Goal: Transaction & Acquisition: Download file/media

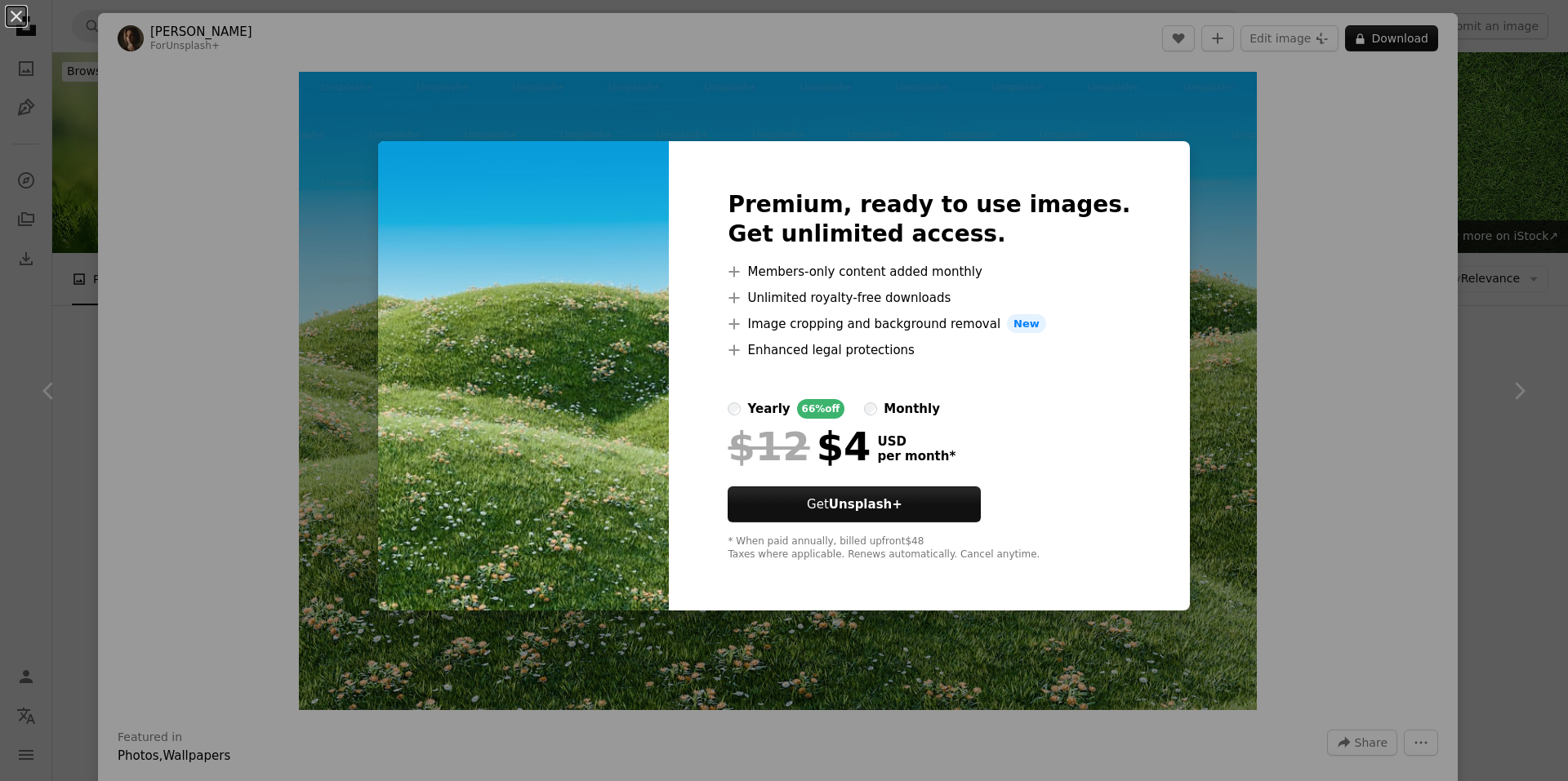
scroll to position [8166, 0]
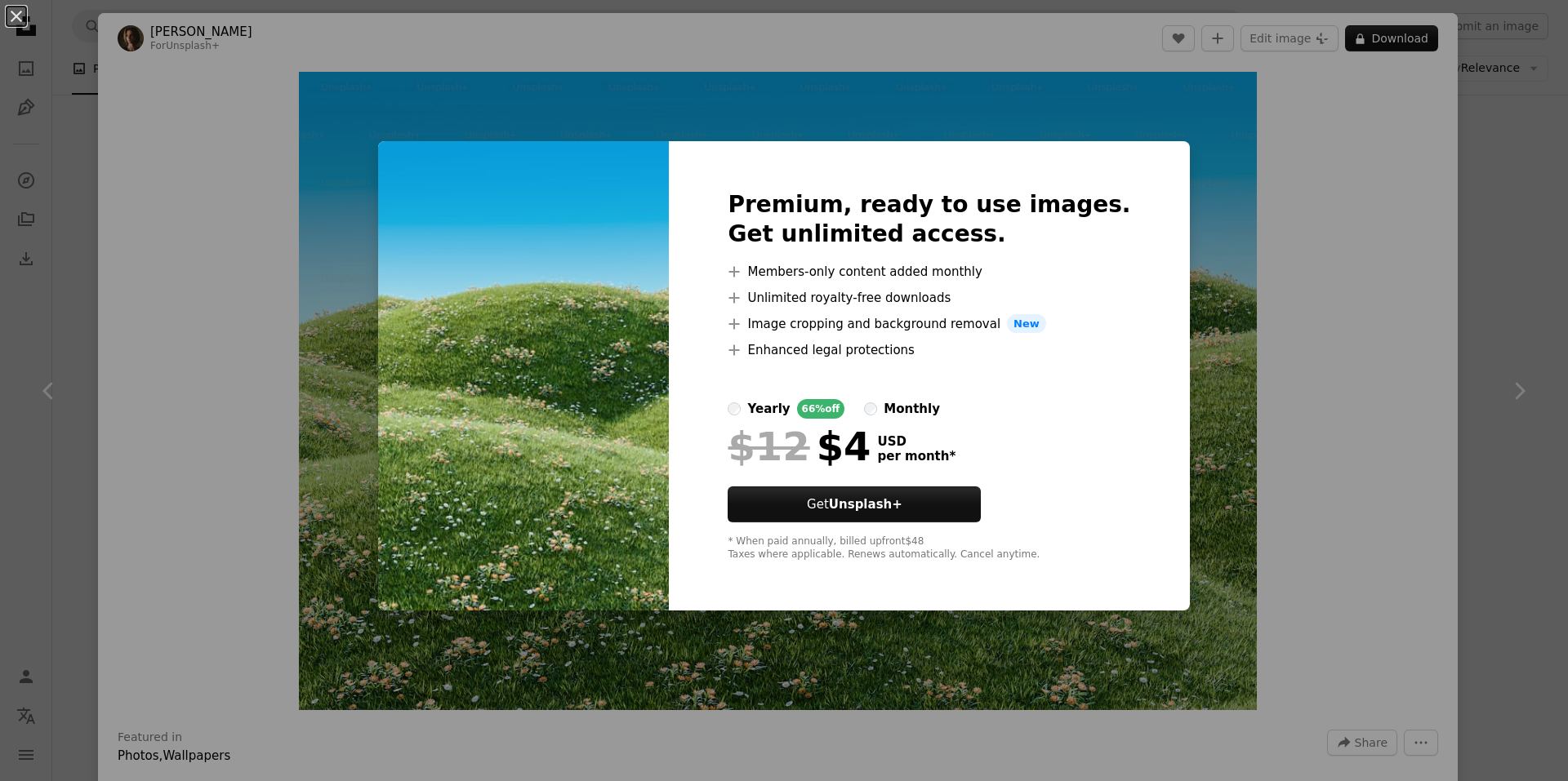
click at [1191, 126] on div "An X shape Premium, ready to use images. Get unlimited access. A plus sign Memb…" at bounding box center [784, 390] width 1568 height 781
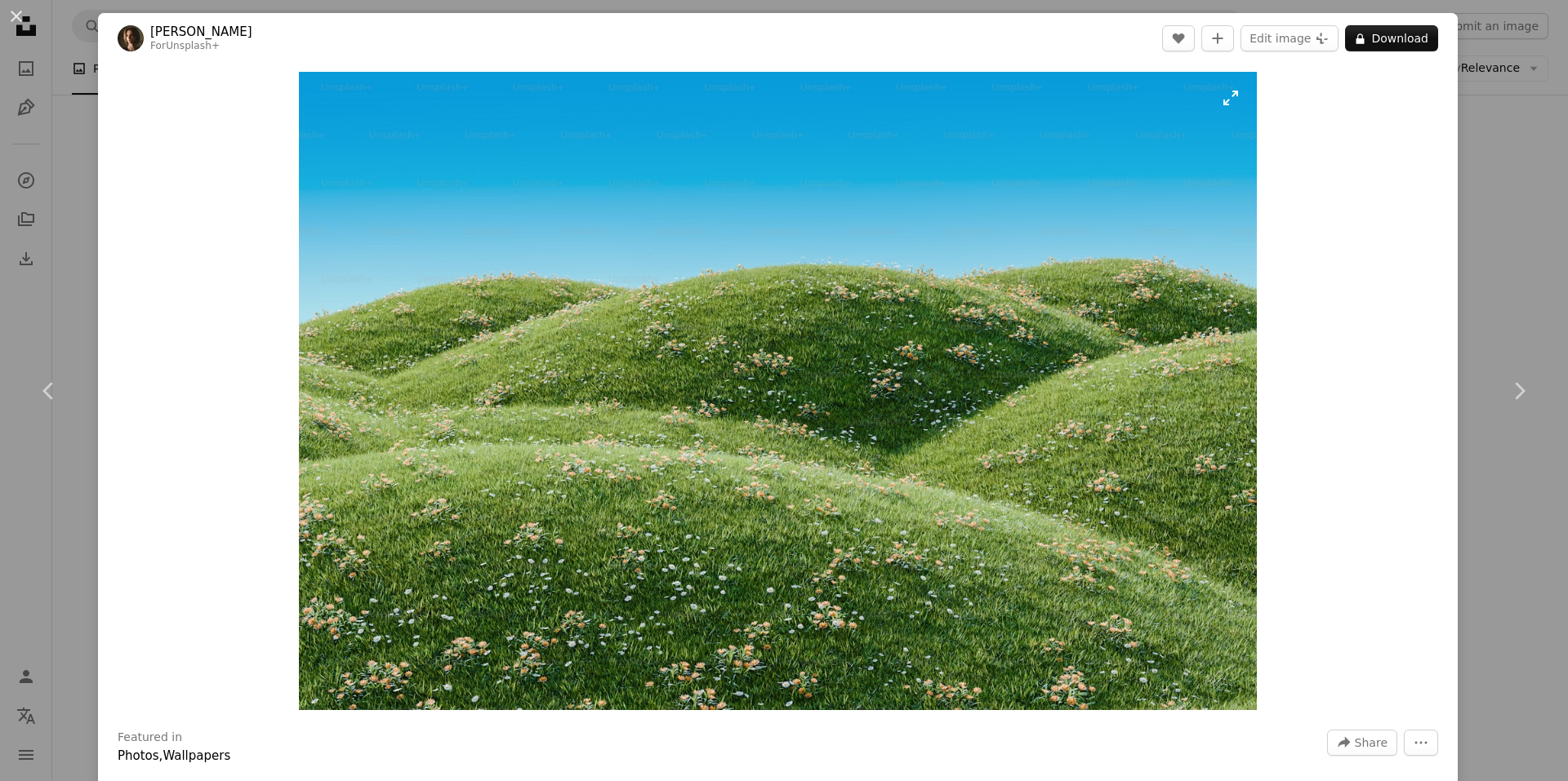
click at [1218, 108] on img "Zoom in on this image" at bounding box center [778, 391] width 958 height 639
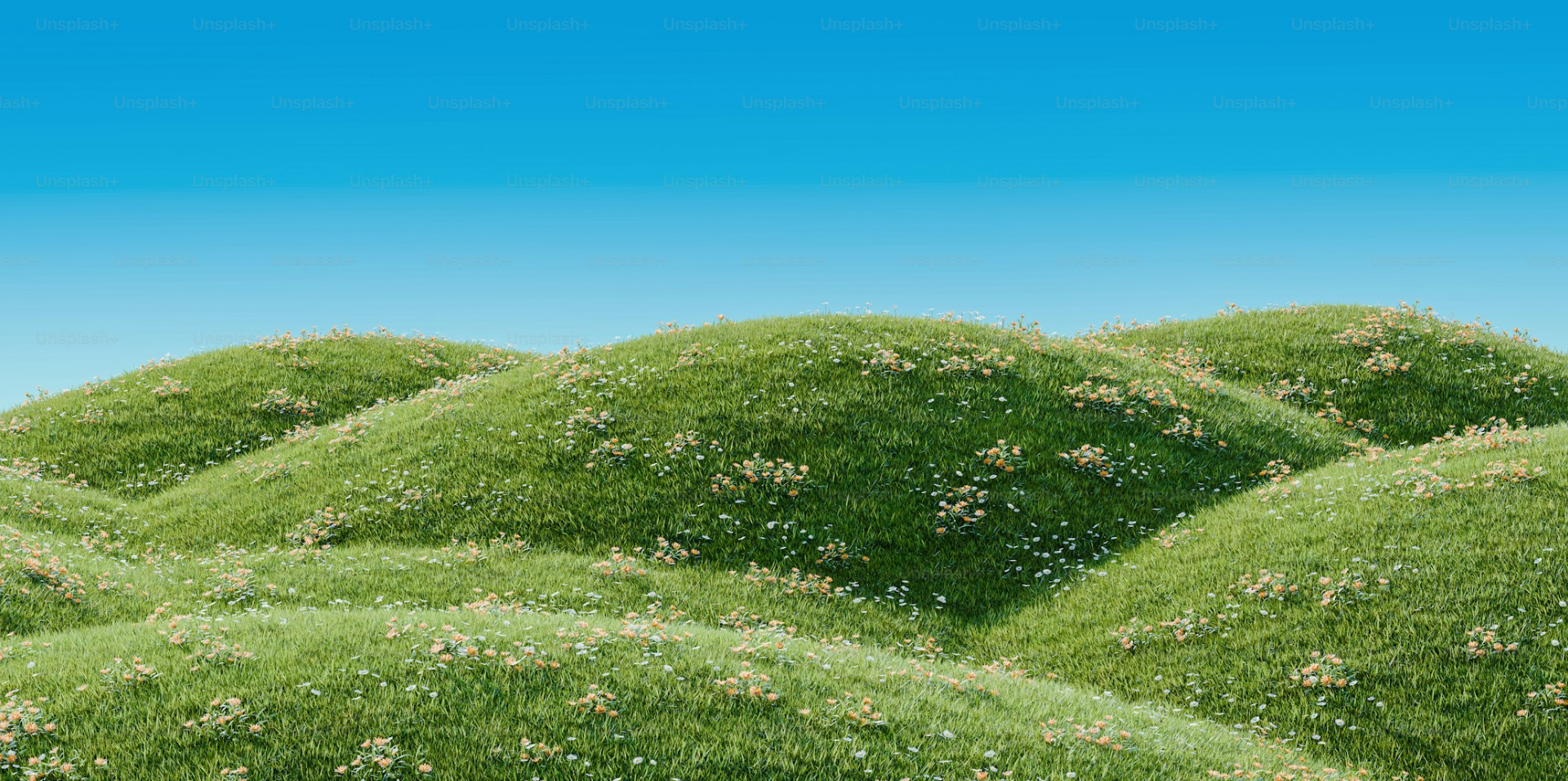
scroll to position [124, 0]
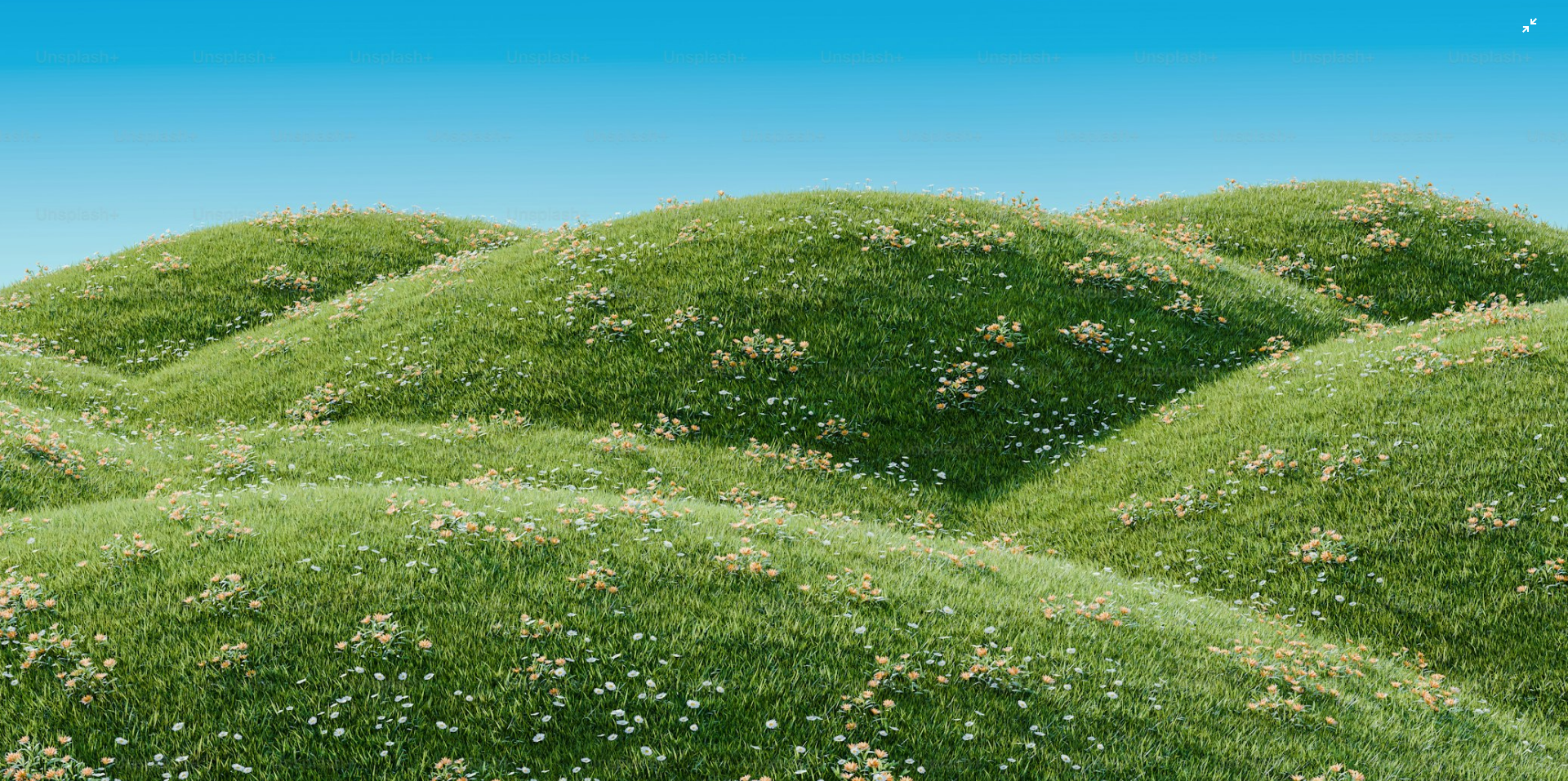
click at [1106, 147] on img "Zoom out on this image" at bounding box center [784, 398] width 1570 height 1046
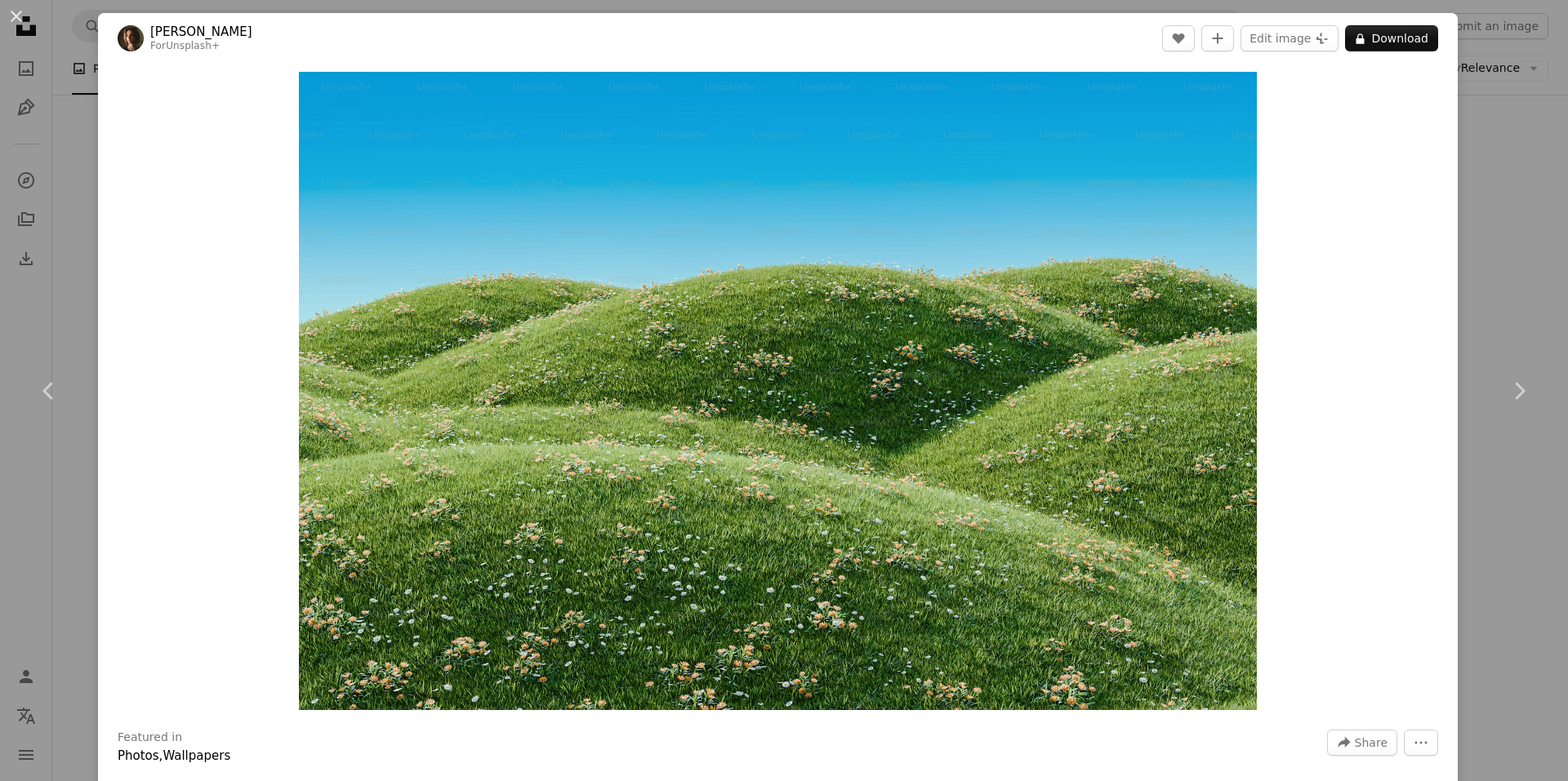
click at [1106, 147] on img "Zoom in on this image" at bounding box center [778, 391] width 958 height 639
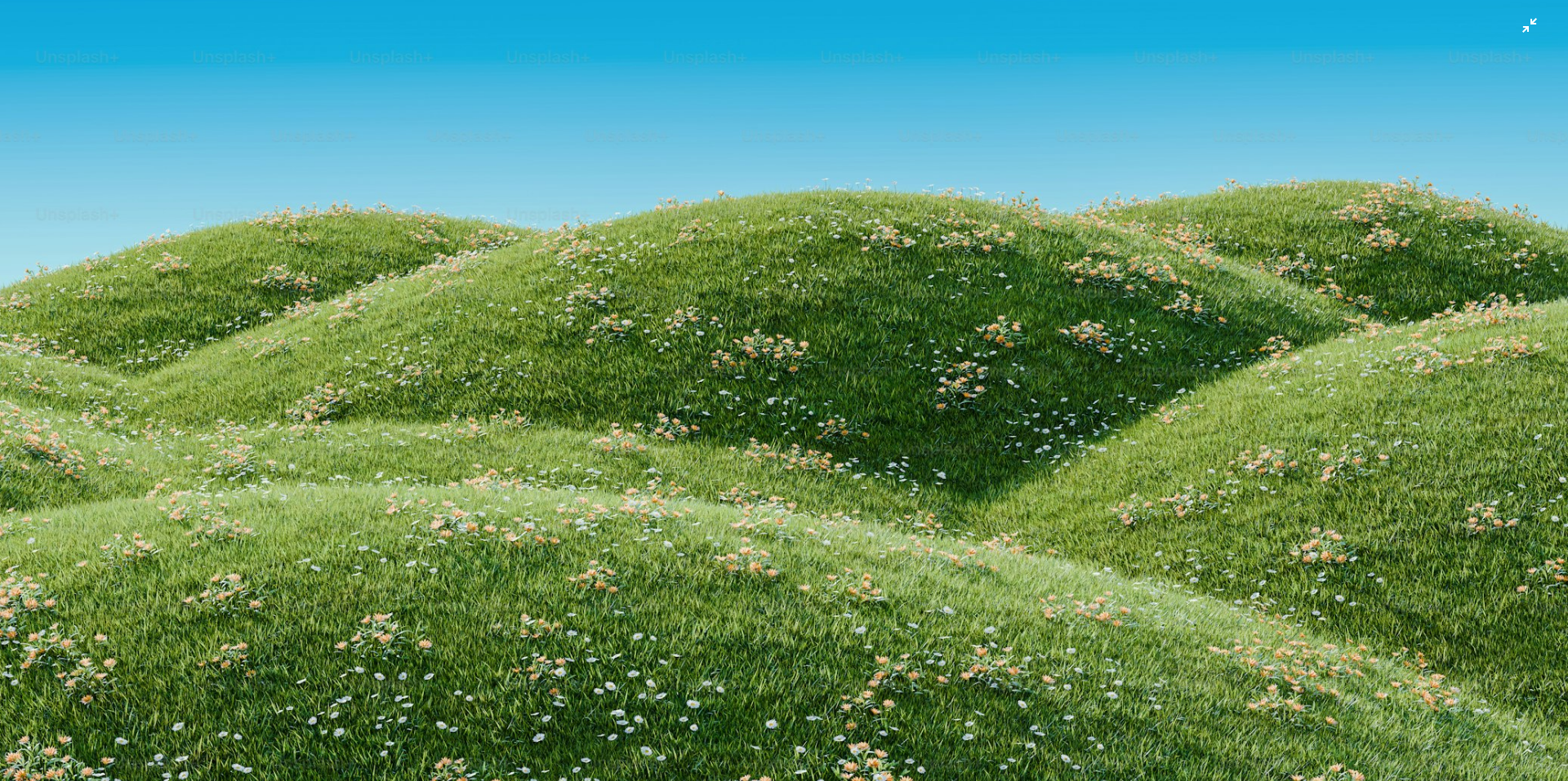
click at [1106, 146] on img "Zoom out on this image" at bounding box center [784, 398] width 1570 height 1046
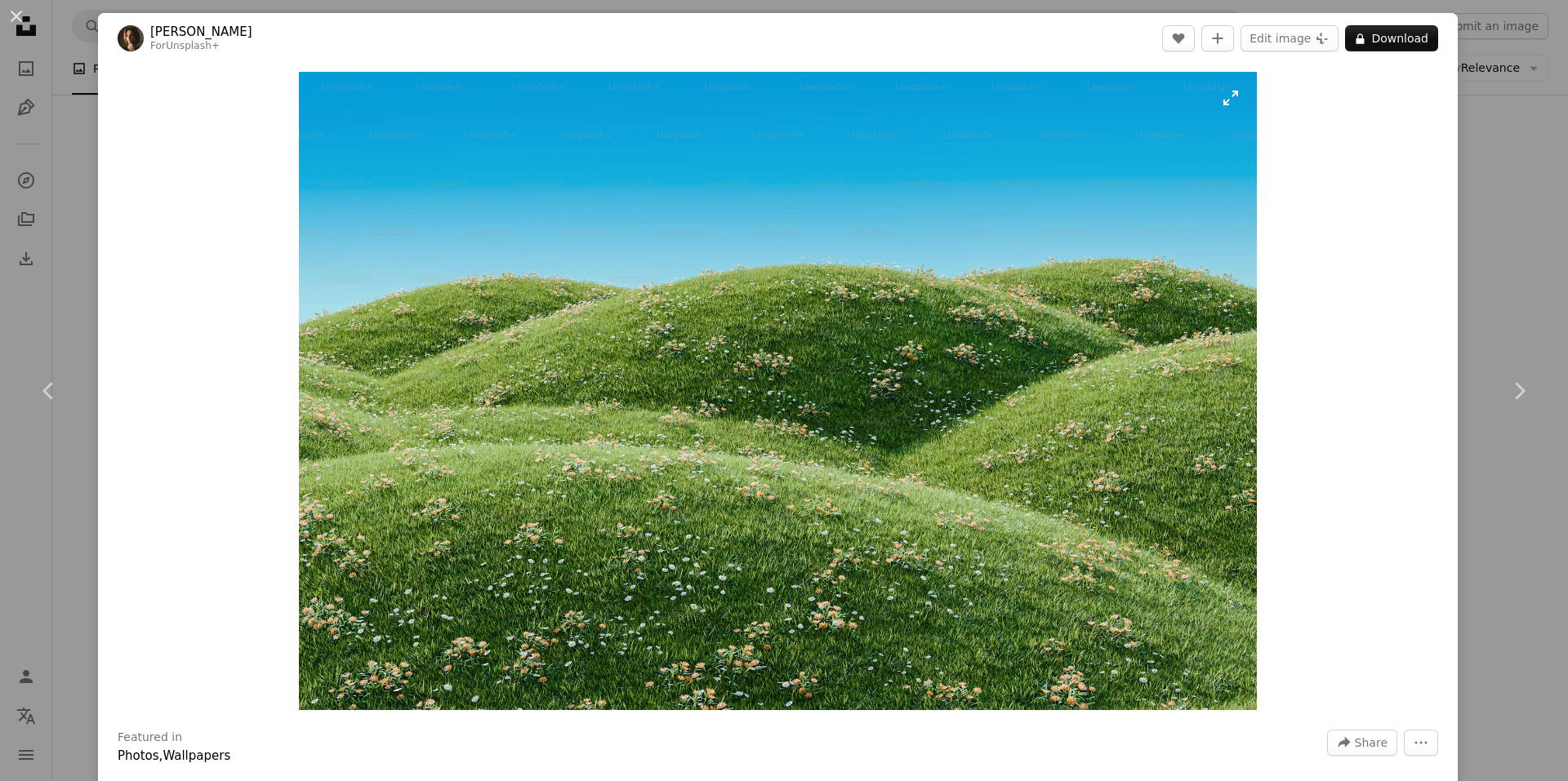
click at [1106, 146] on img "Zoom in on this image" at bounding box center [778, 391] width 958 height 639
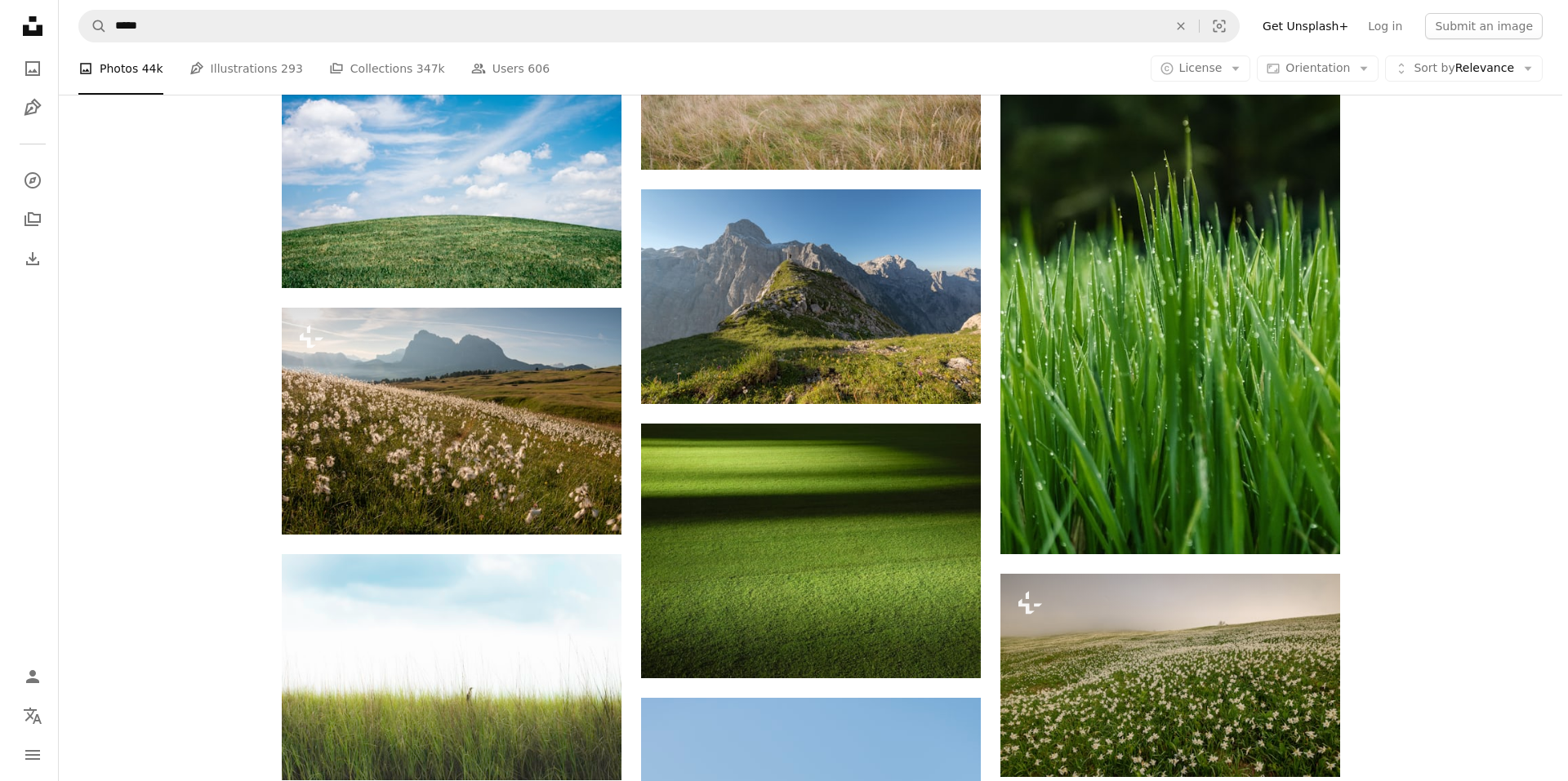
scroll to position [9554, 0]
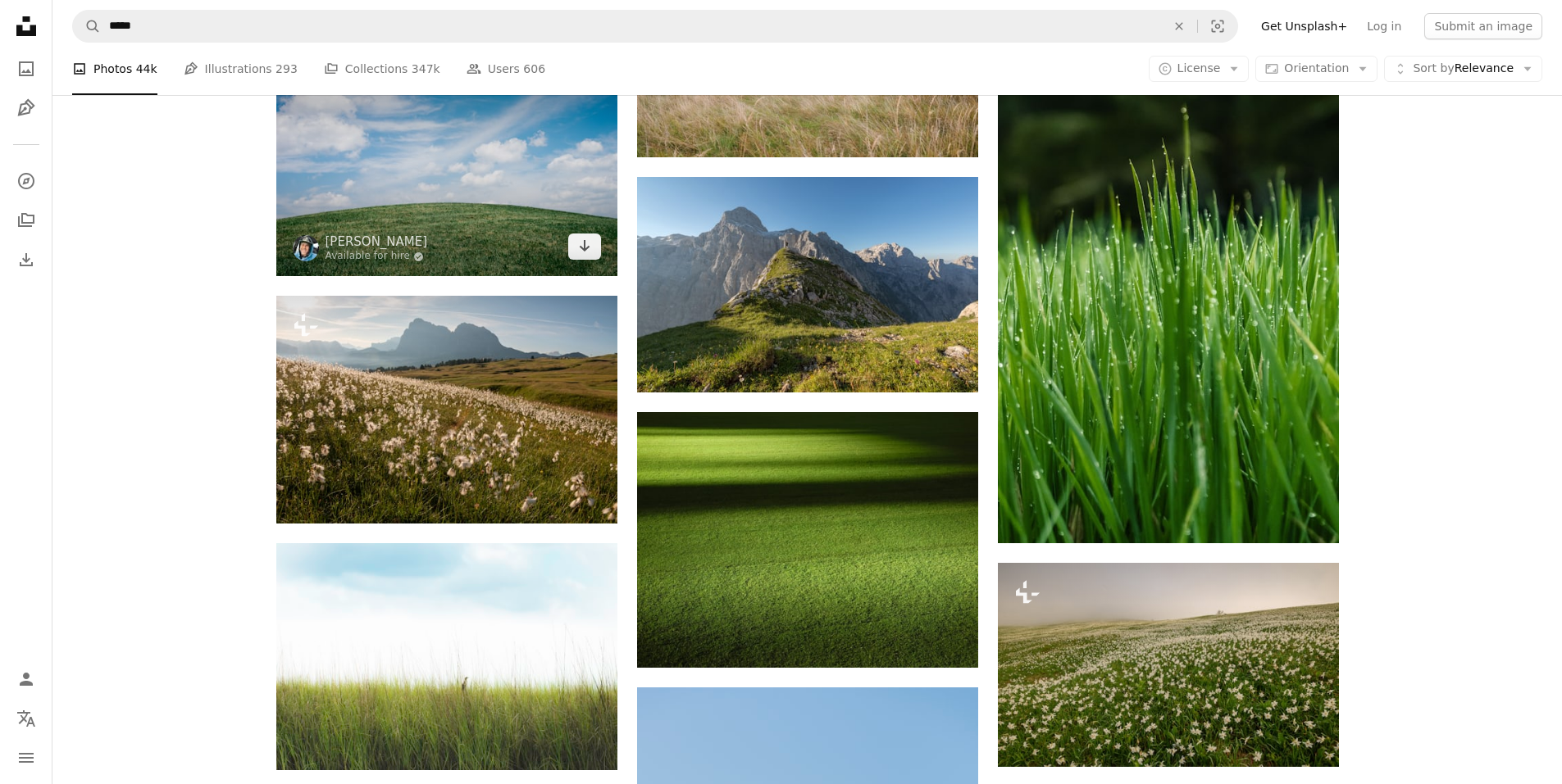
click at [420, 230] on img at bounding box center [446, 162] width 341 height 227
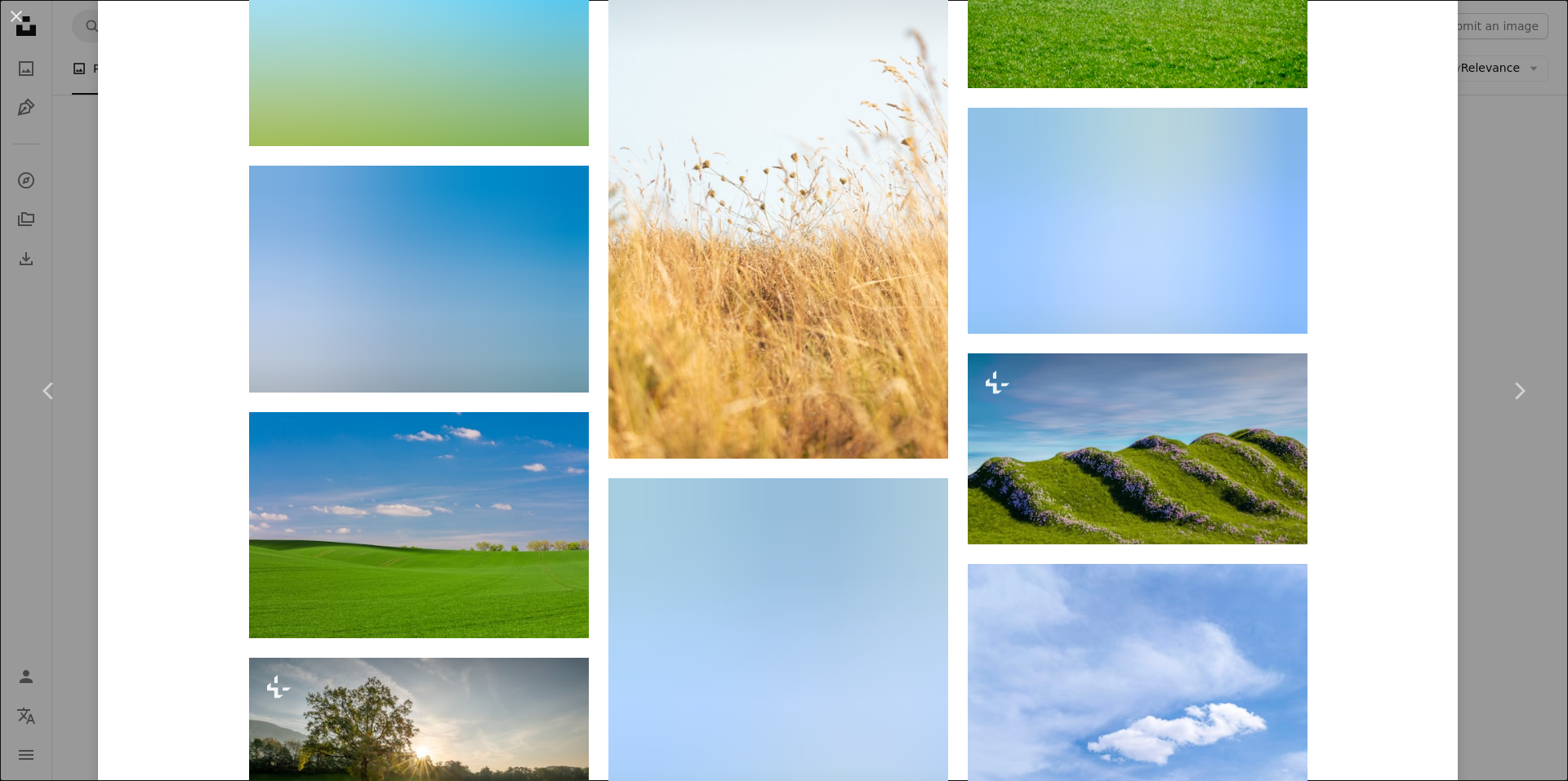
scroll to position [6043, 0]
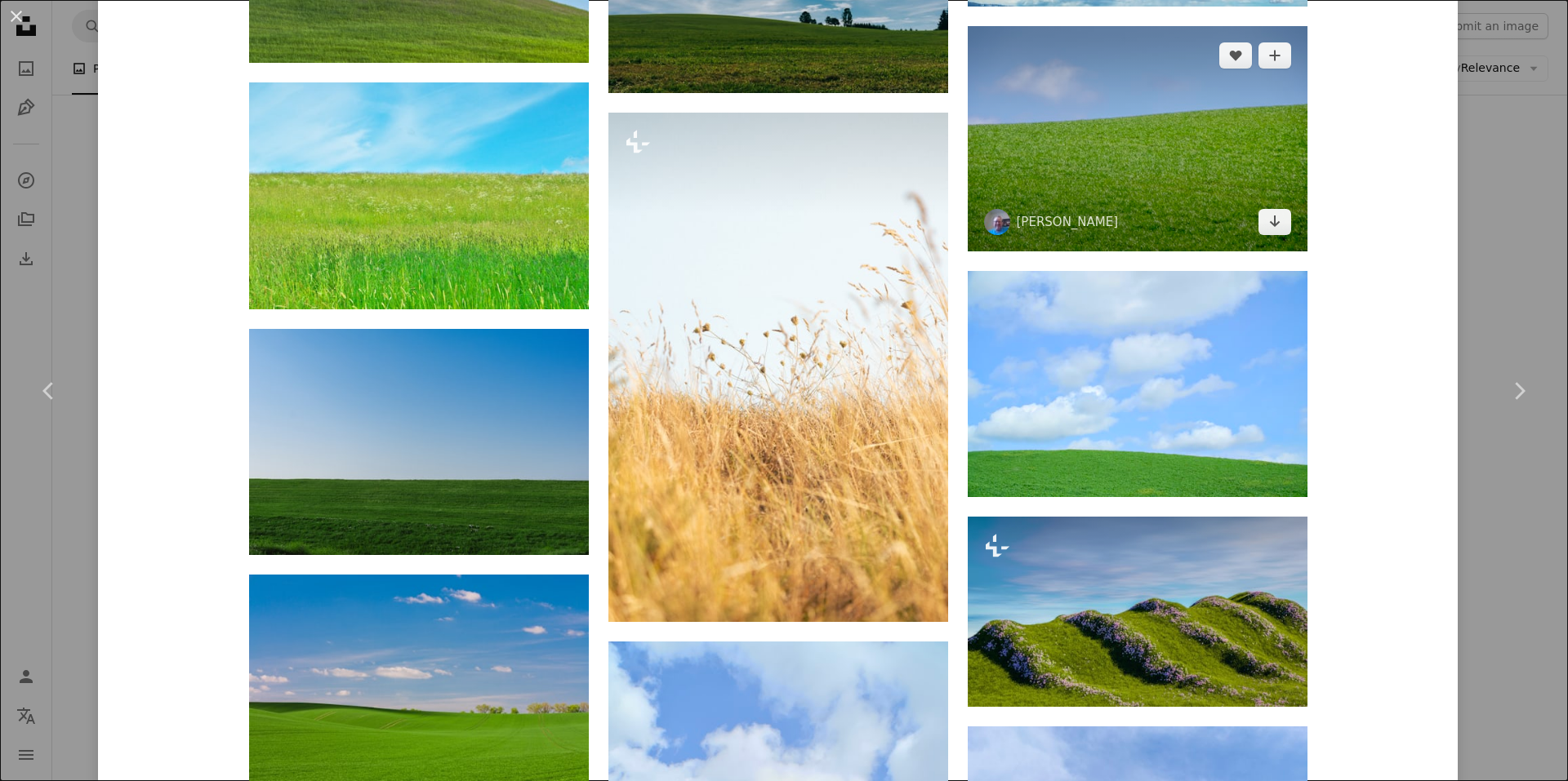
click at [1089, 195] on img at bounding box center [1137, 138] width 340 height 224
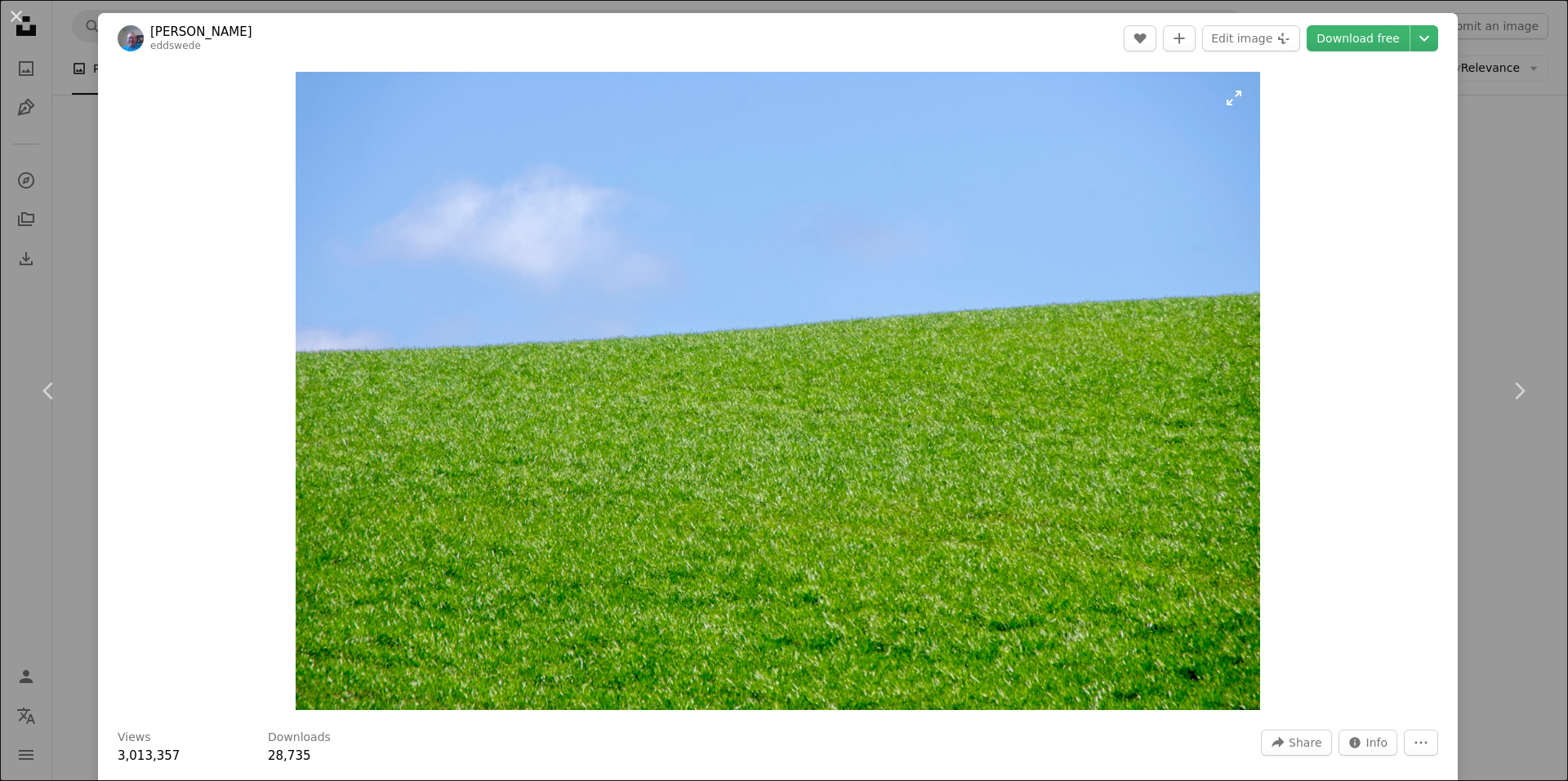
click at [683, 435] on img "Zoom in on this image" at bounding box center [777, 391] width 965 height 639
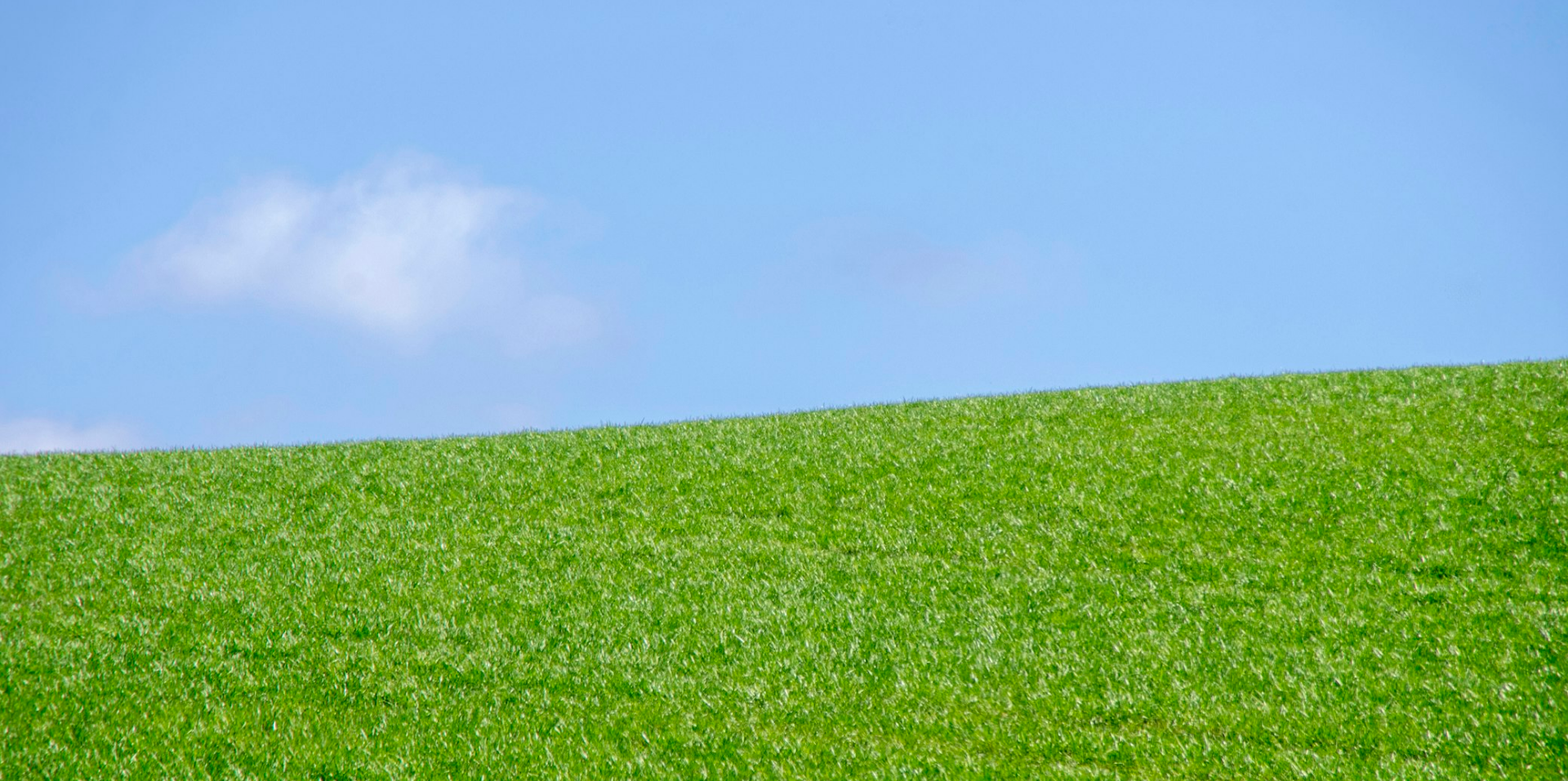
scroll to position [122, 0]
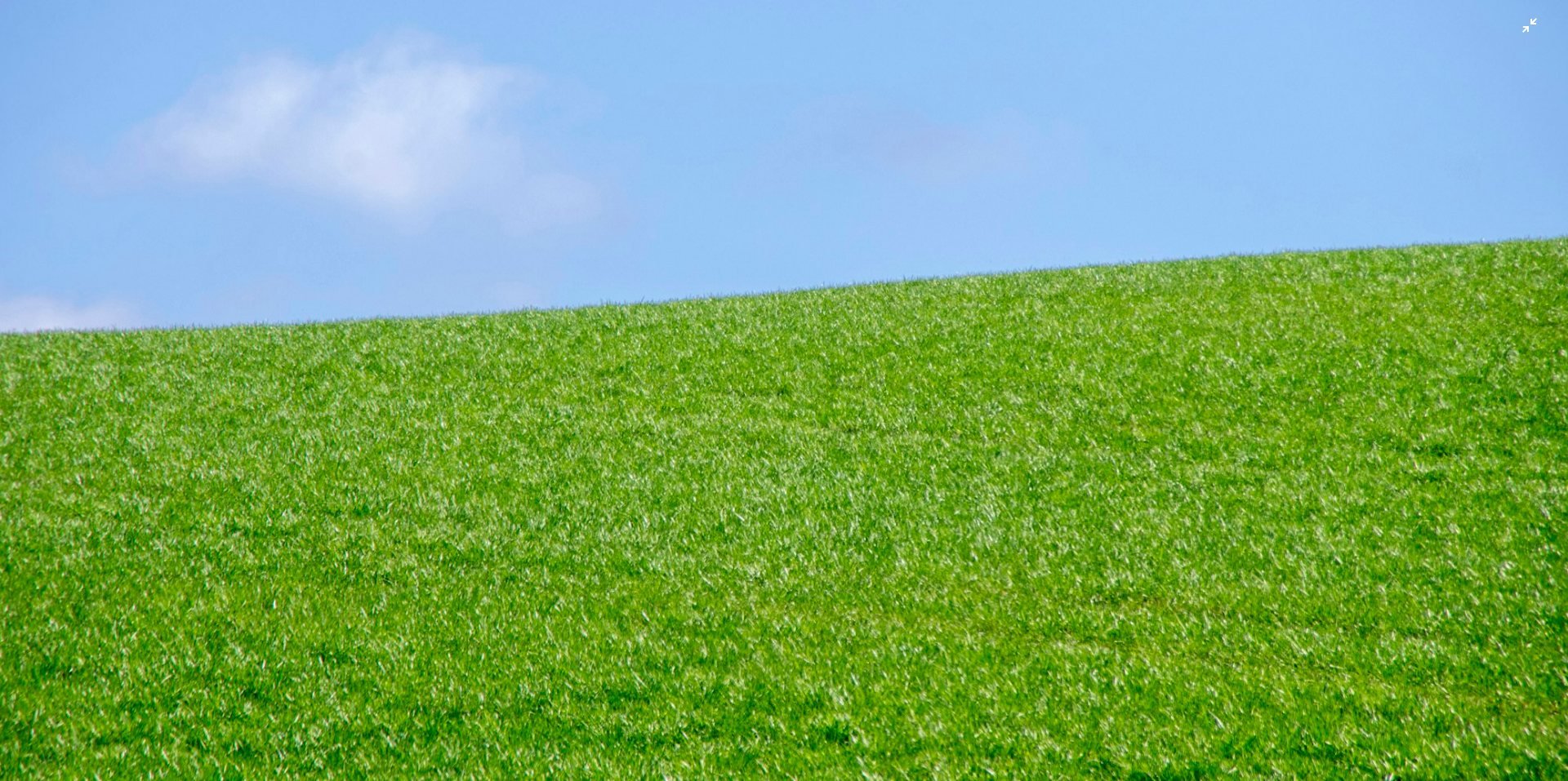
click at [683, 435] on img "Zoom out on this image" at bounding box center [784, 397] width 1570 height 1040
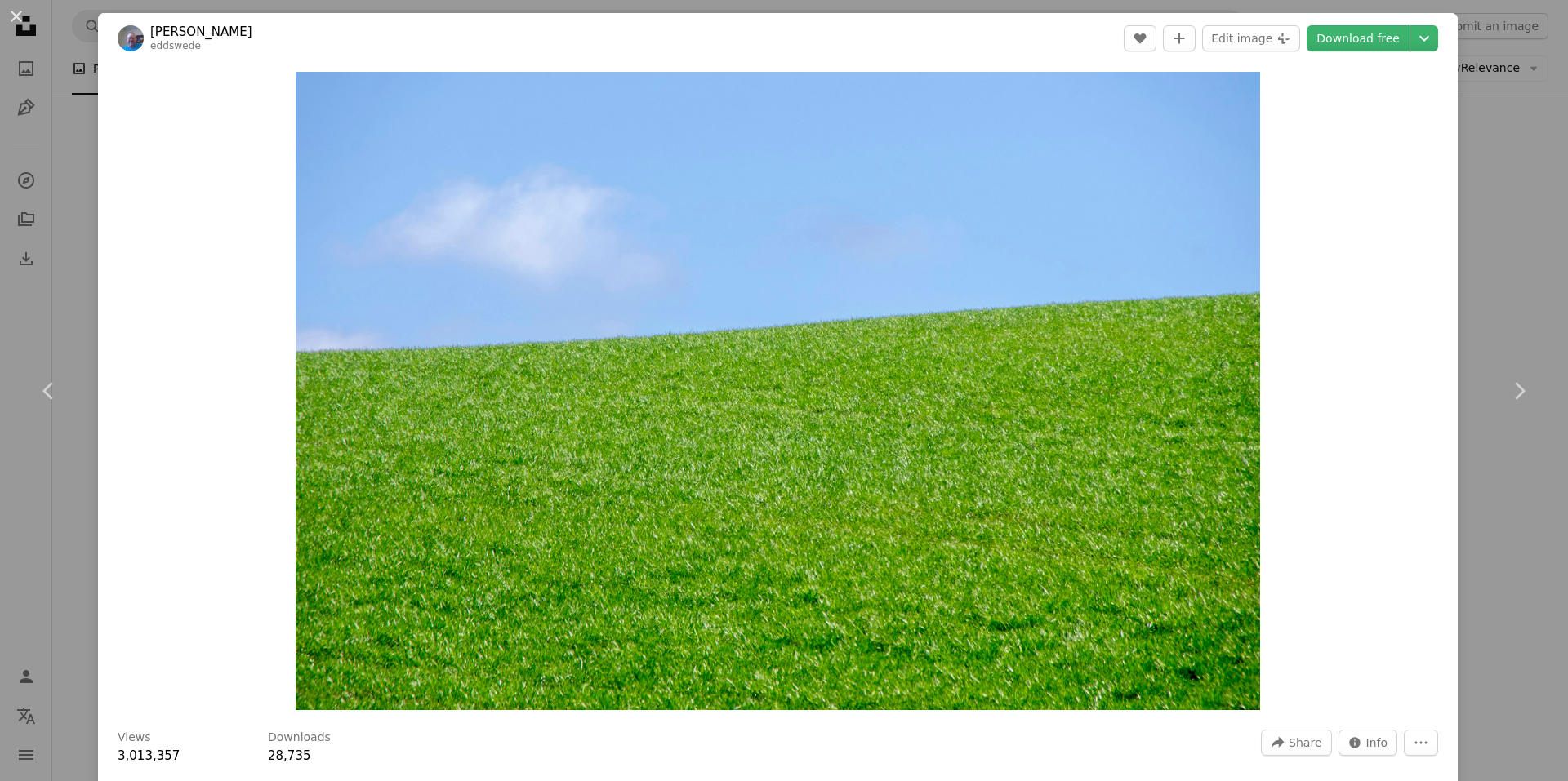
click at [683, 435] on img "Zoom in on this image" at bounding box center [777, 391] width 965 height 639
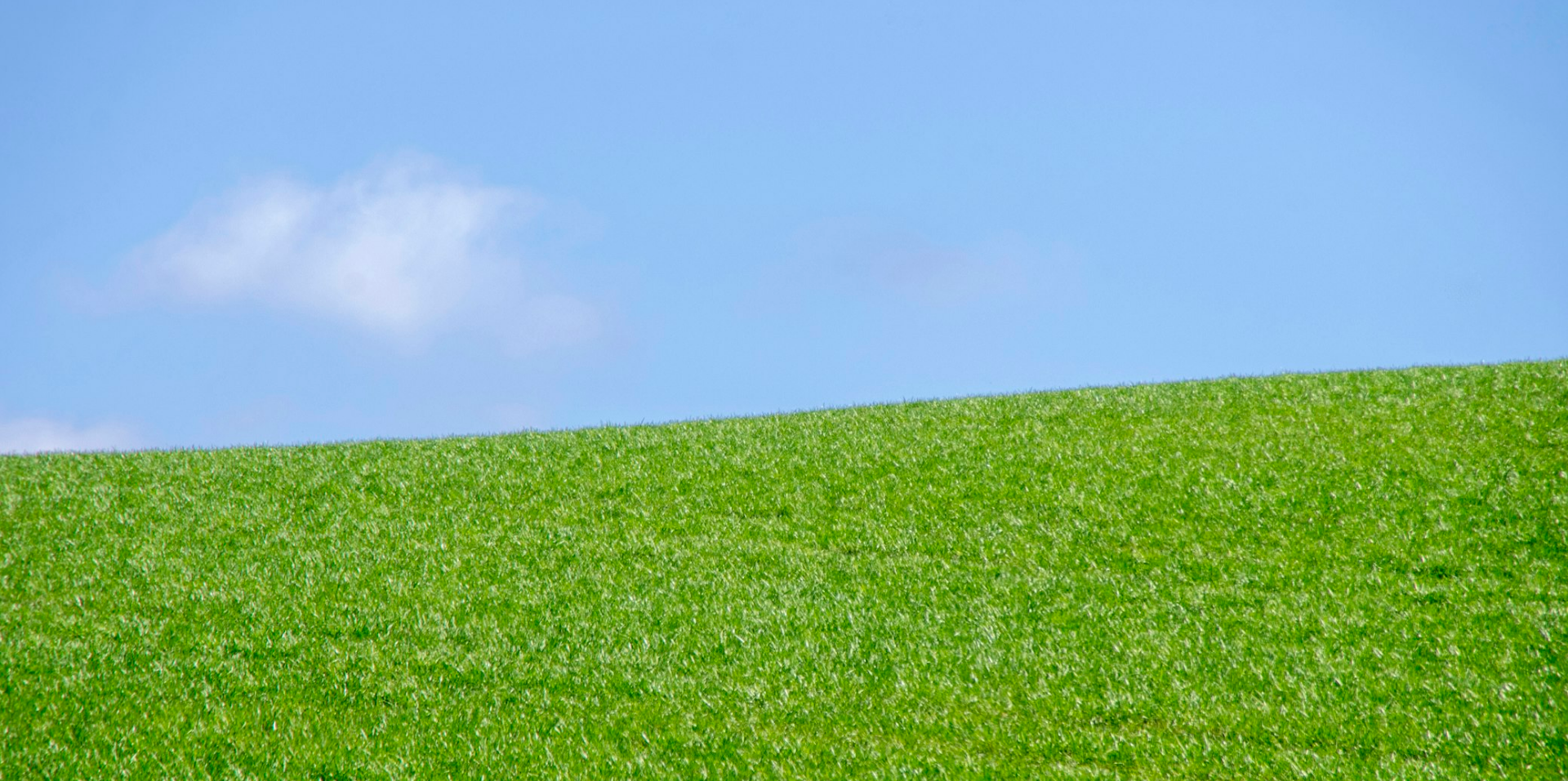
scroll to position [121, 0]
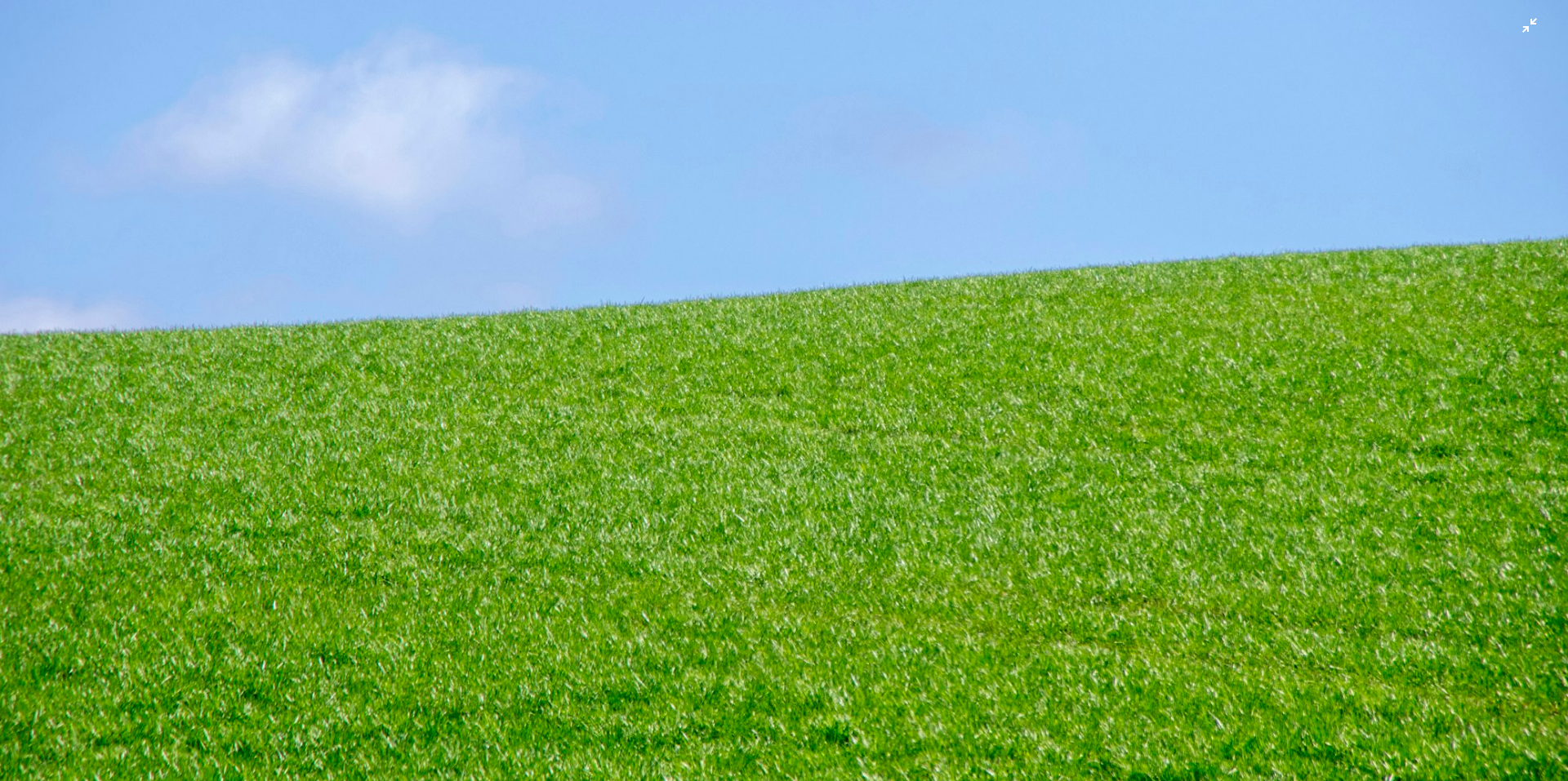
click at [683, 430] on img "Zoom out on this image" at bounding box center [784, 397] width 1570 height 1040
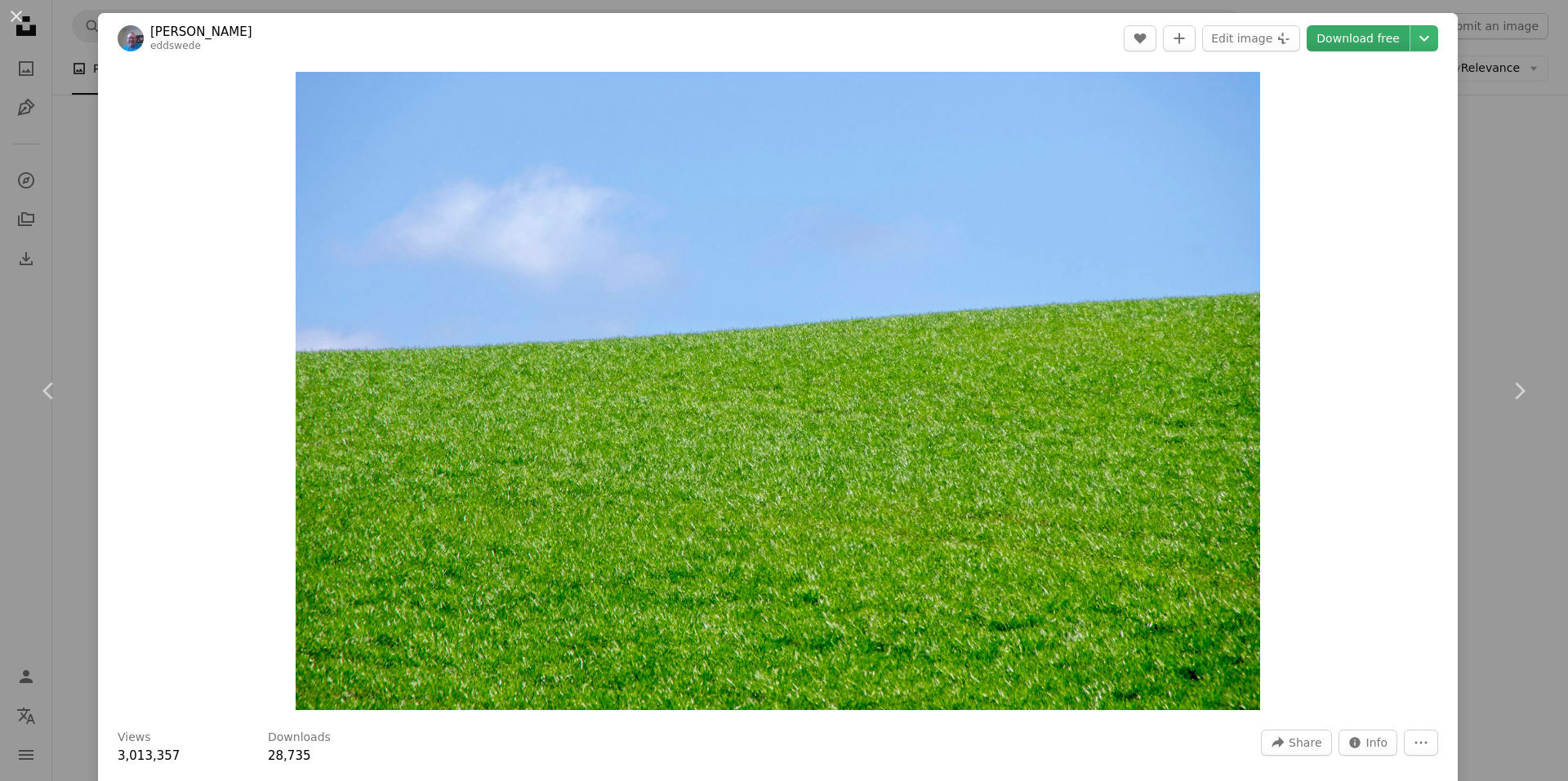
click at [1372, 38] on link "Download free" at bounding box center [1357, 38] width 103 height 26
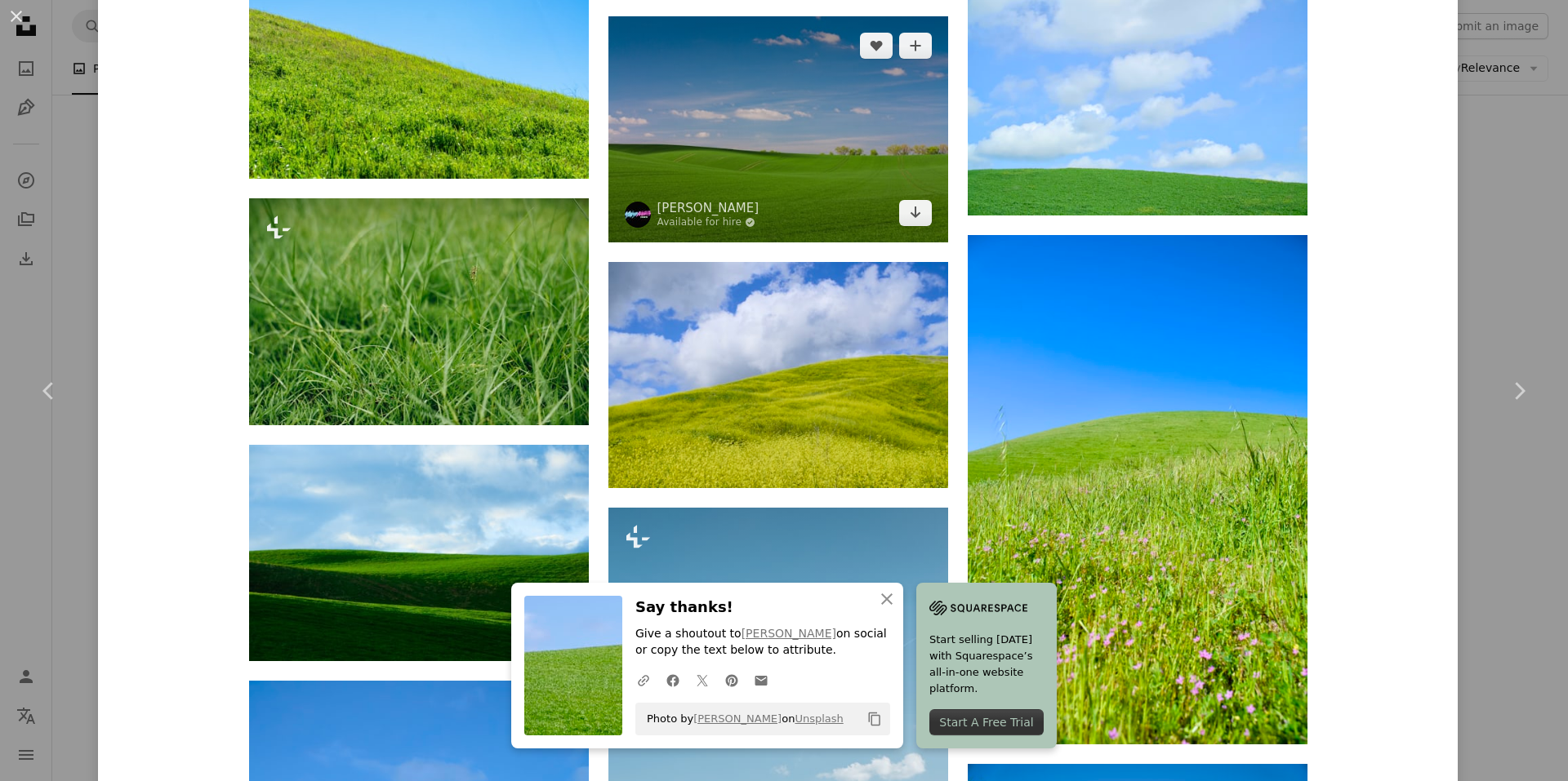
scroll to position [2123, 0]
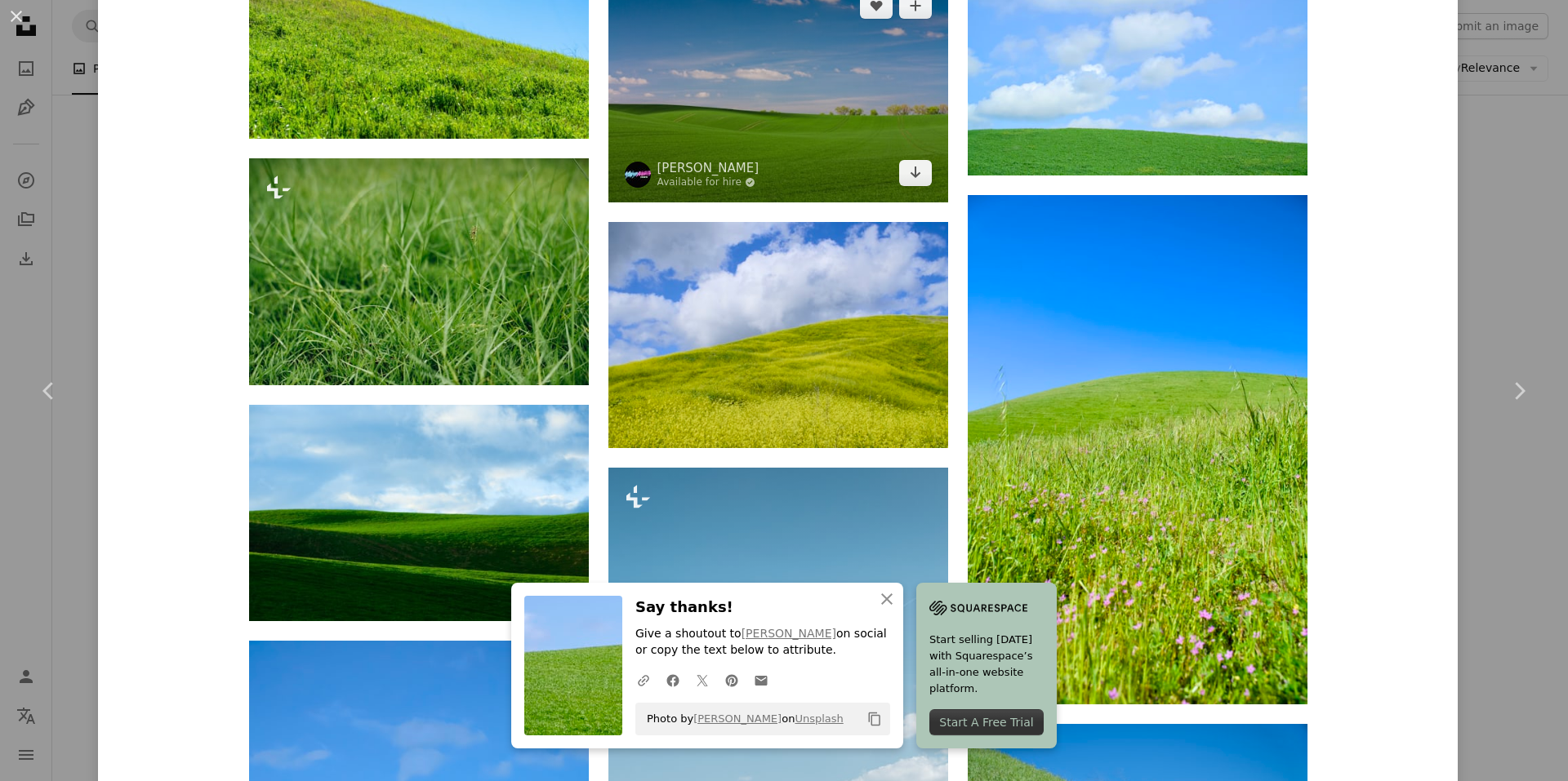
click at [852, 132] on img at bounding box center [778, 88] width 340 height 226
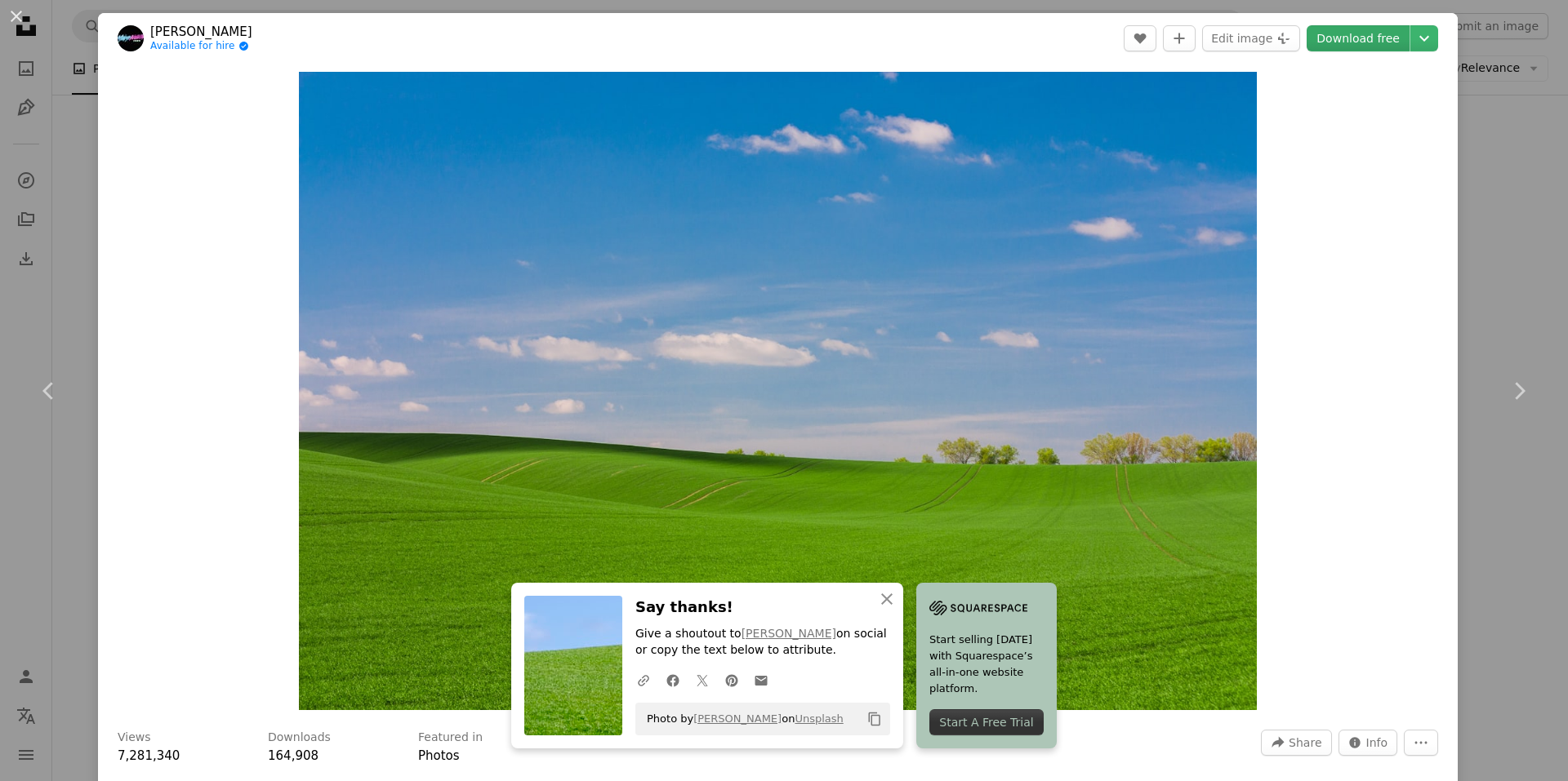
click at [1345, 36] on link "Download free" at bounding box center [1357, 38] width 103 height 26
